Goal: Transaction & Acquisition: Book appointment/travel/reservation

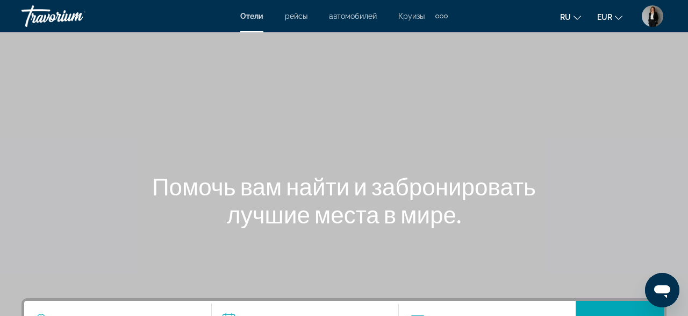
scroll to position [224, 0]
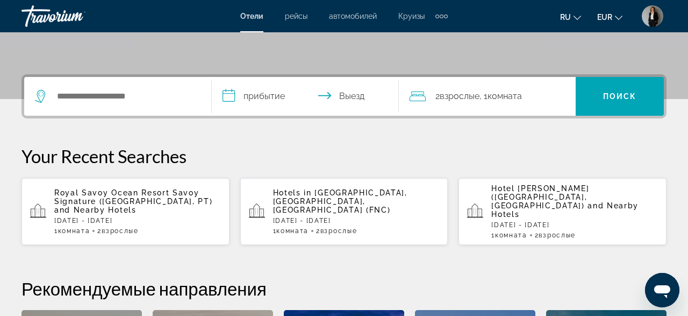
click at [377, 203] on p "Hotels in [GEOGRAPHIC_DATA], [GEOGRAPHIC_DATA], [GEOGRAPHIC_DATA] (FNC)" at bounding box center [356, 201] width 167 height 26
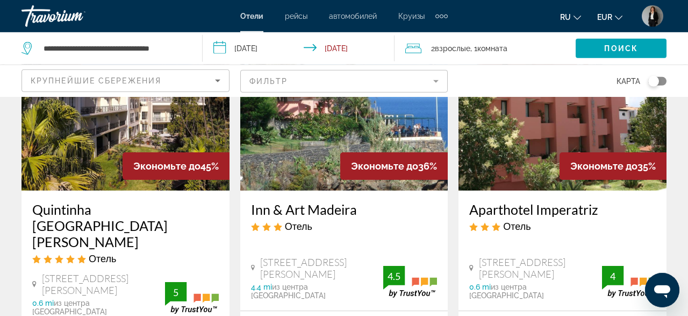
scroll to position [112, 0]
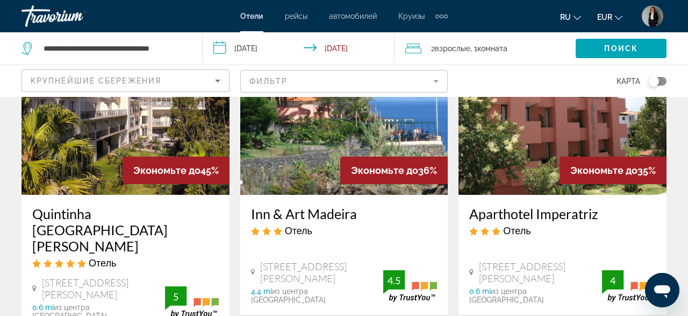
click at [225, 44] on input "**********" at bounding box center [301, 49] width 196 height 35
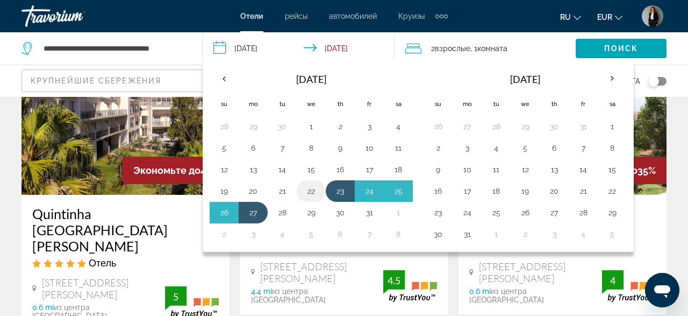
click at [317, 189] on button "22" at bounding box center [311, 190] width 17 height 15
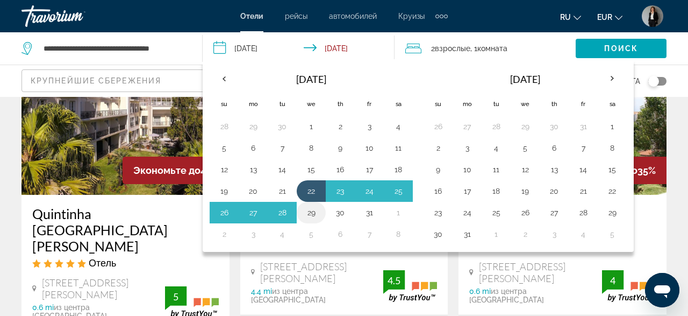
click at [311, 205] on button "29" at bounding box center [311, 212] width 17 height 15
type input "**********"
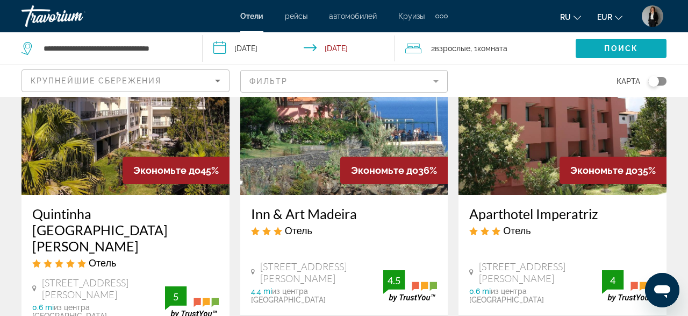
click at [606, 50] on span "Поиск" at bounding box center [622, 48] width 34 height 9
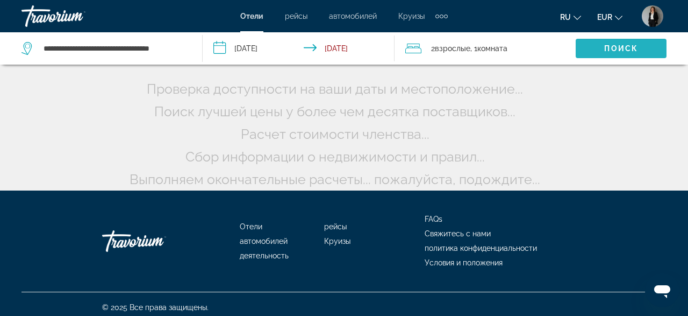
scroll to position [4, 0]
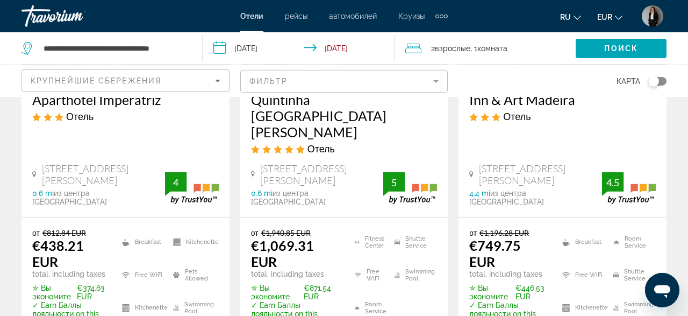
scroll to position [280, 0]
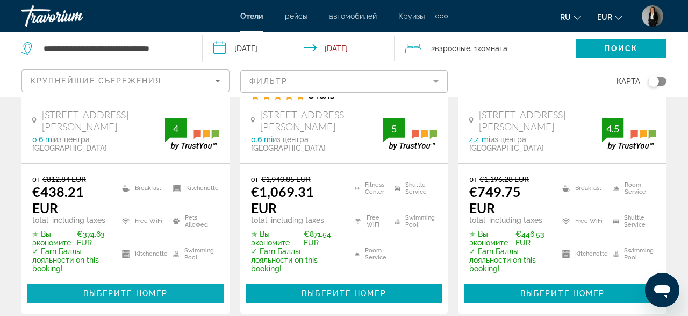
click at [125, 289] on span "Выберите номер" at bounding box center [125, 293] width 84 height 9
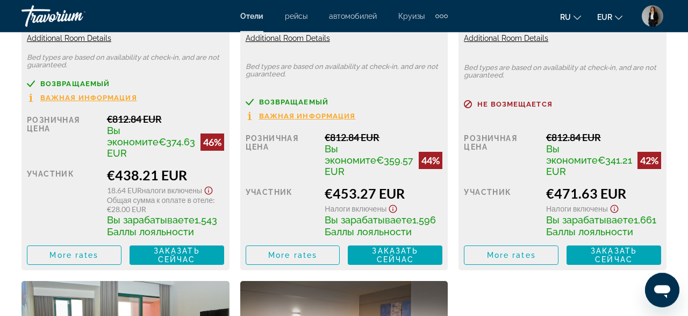
scroll to position [1848, 0]
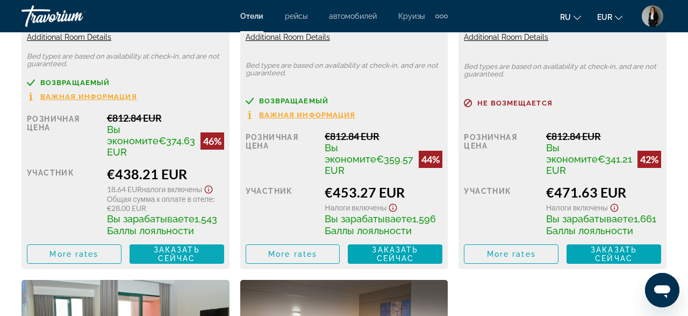
click at [159, 262] on span "Заказать сейчас" at bounding box center [177, 253] width 46 height 17
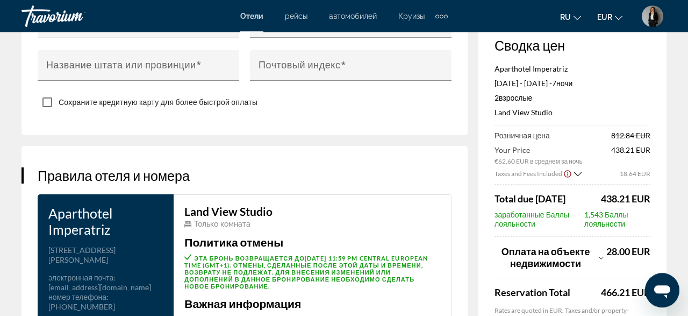
scroll to position [1343, 0]
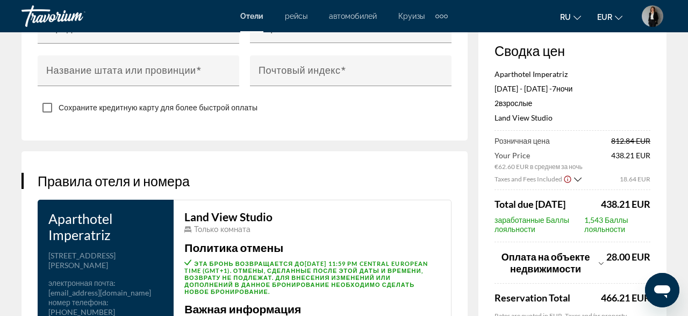
click at [567, 176] on icon "Show Taxes and Fees disclaimer" at bounding box center [567, 179] width 7 height 7
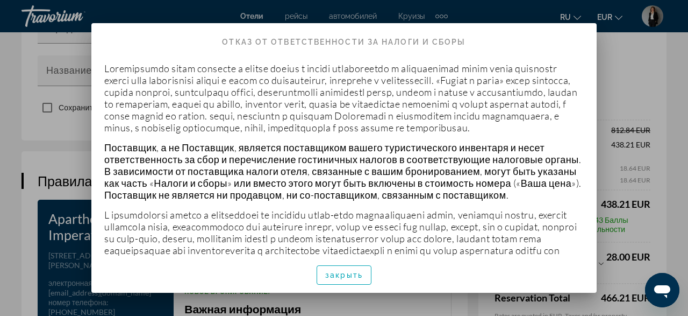
click at [373, 277] on div "закрыть" at bounding box center [344, 275] width 506 height 36
click at [370, 275] on span "button" at bounding box center [344, 275] width 54 height 26
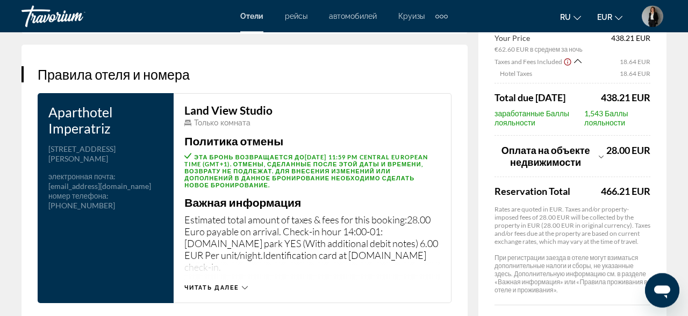
scroll to position [1454, 0]
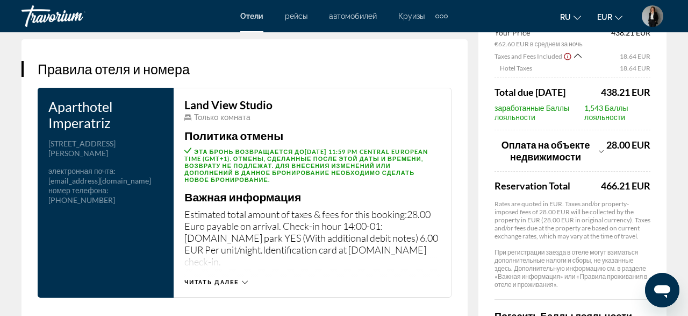
click at [599, 148] on icon "Show Taxes and Fees breakdown" at bounding box center [601, 151] width 5 height 9
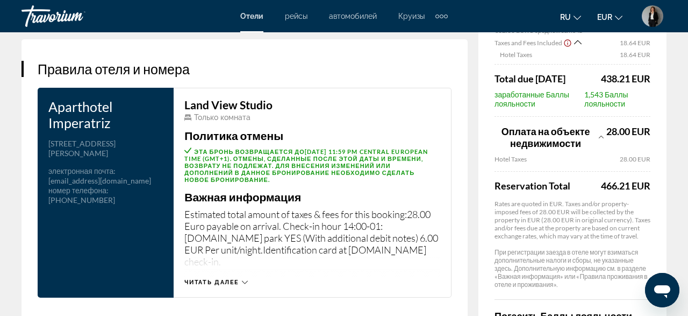
click at [598, 130] on div "Оплата на объекте недвижимости" at bounding box center [549, 137] width 109 height 24
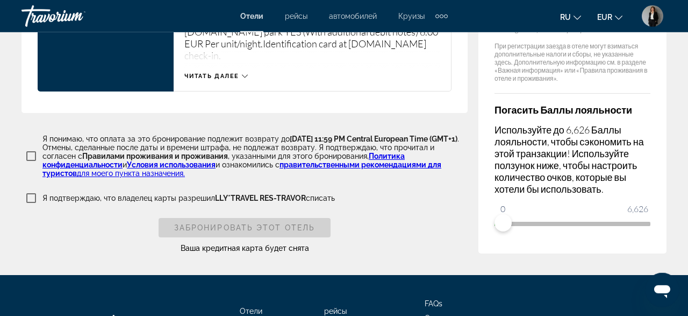
scroll to position [1678, 0]
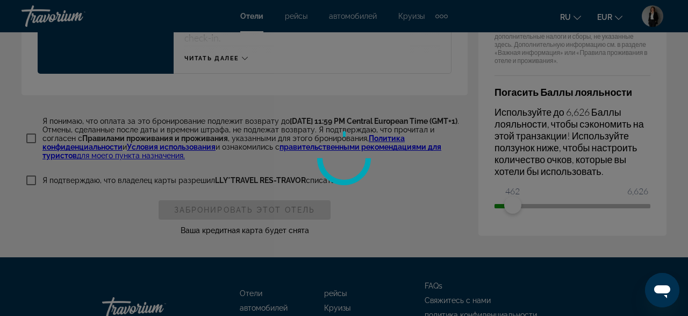
drag, startPoint x: 567, startPoint y: 201, endPoint x: 667, endPoint y: 200, distance: 100.6
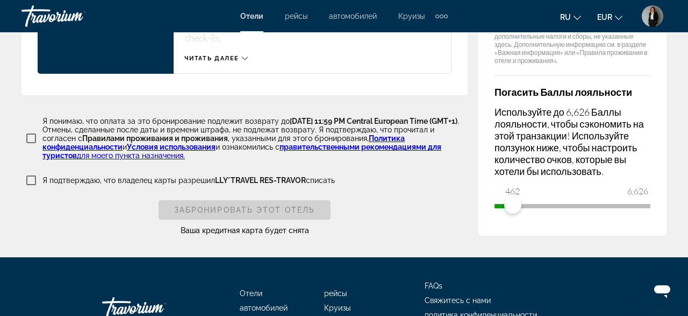
click at [513, 189] on span "462" at bounding box center [513, 190] width 18 height 13
drag, startPoint x: 512, startPoint y: 197, endPoint x: 688, endPoint y: 189, distance: 176.1
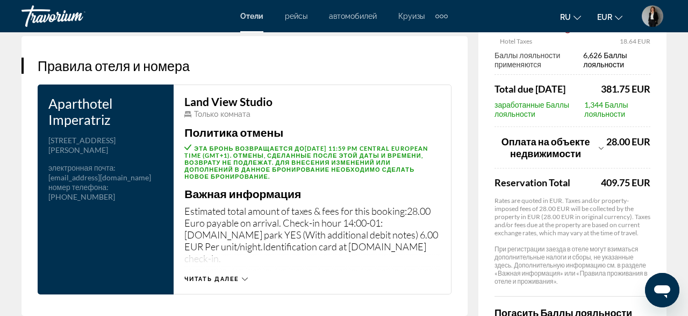
scroll to position [1625, 0]
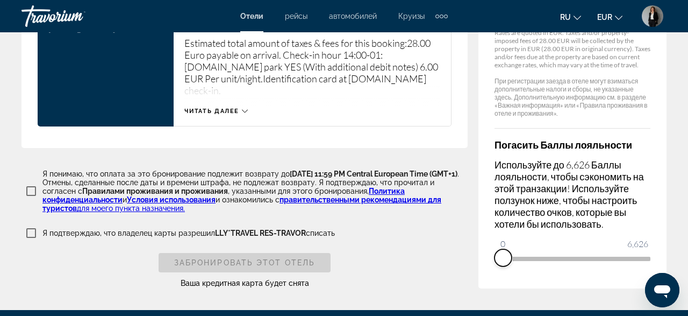
drag, startPoint x: 627, startPoint y: 258, endPoint x: 426, endPoint y: 269, distance: 201.0
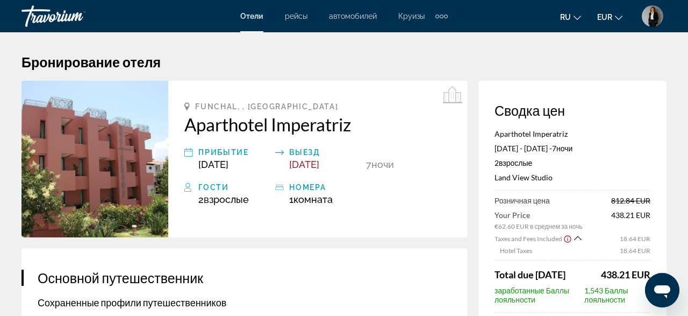
scroll to position [0, 0]
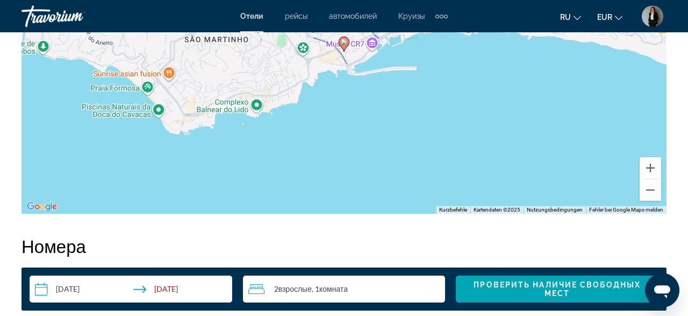
scroll to position [1343, 0]
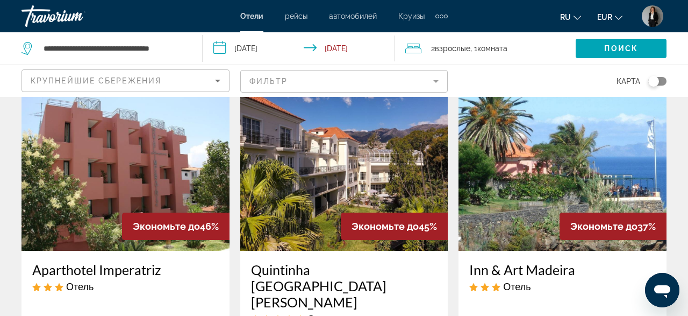
scroll to position [280, 0]
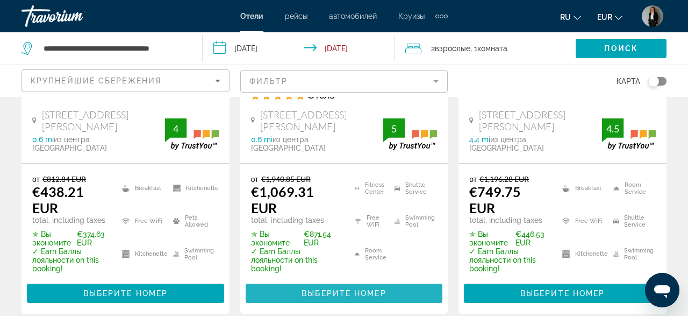
click at [388, 280] on span "Main content" at bounding box center [344, 293] width 197 height 26
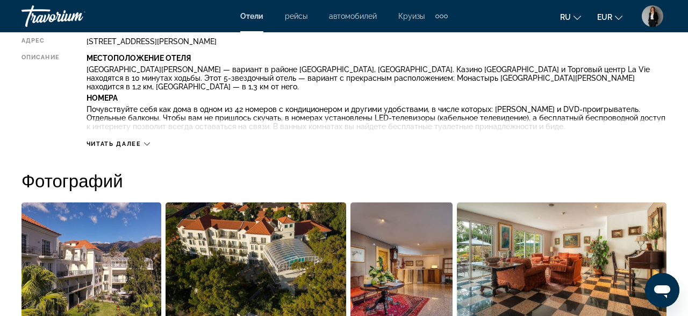
scroll to position [559, 0]
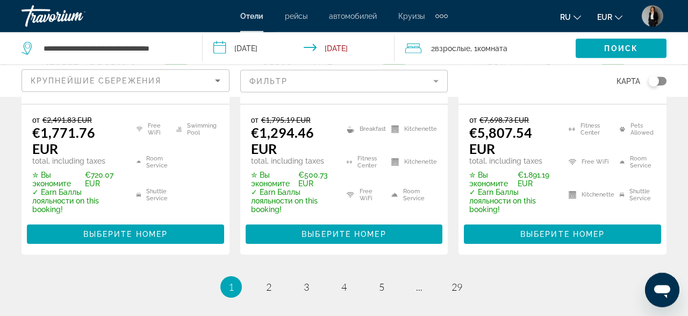
scroll to position [1734, 0]
